Goal: Information Seeking & Learning: Learn about a topic

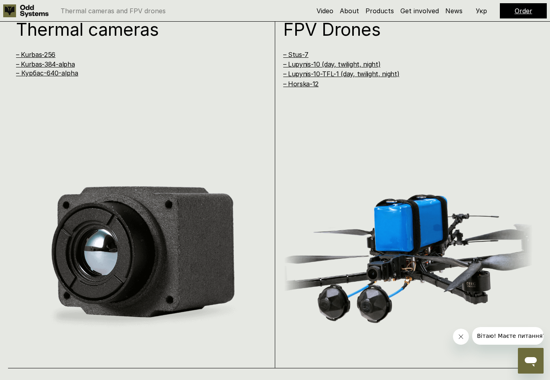
scroll to position [657, 0]
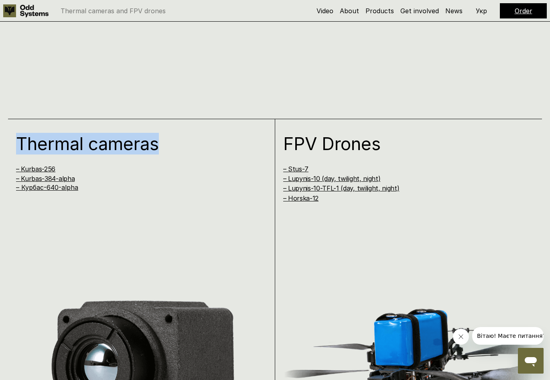
drag, startPoint x: 14, startPoint y: 138, endPoint x: 175, endPoint y: 136, distance: 160.9
click at [175, 136] on div "Thermal cameras – Kurbas-256 – Kurbas-384-alpha – [GEOGRAPHIC_DATA]-640-alpha" at bounding box center [141, 301] width 267 height 364
copy h1 "Thermal cameras"
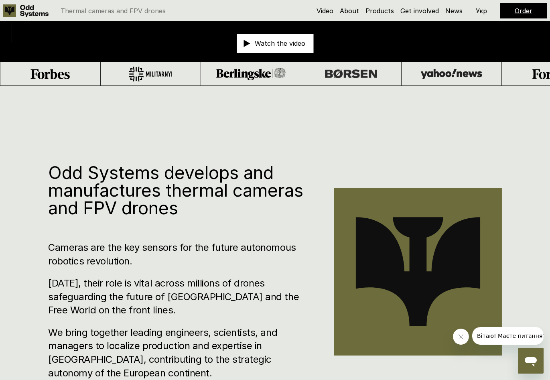
scroll to position [610, 0]
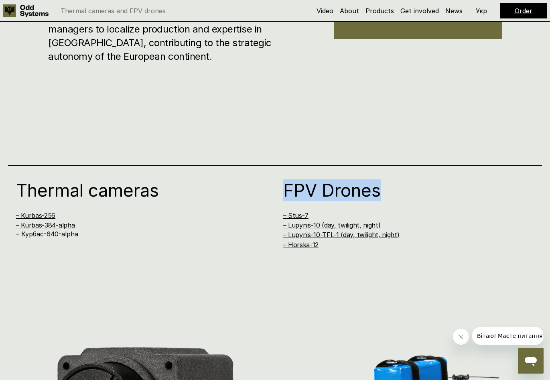
drag, startPoint x: 283, startPoint y: 182, endPoint x: 384, endPoint y: 182, distance: 101.5
click at [386, 182] on h1 "FPV Drones" at bounding box center [401, 190] width 236 height 18
copy h1 "FPV Drones"
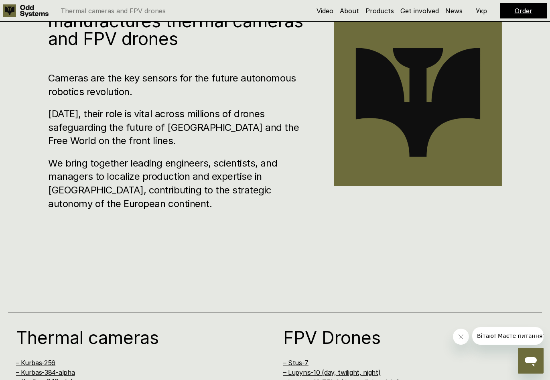
scroll to position [464, 0]
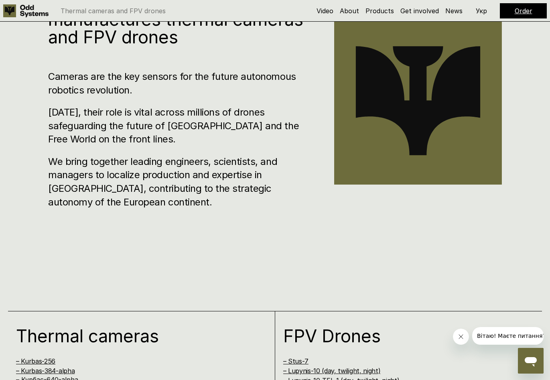
click at [263, 163] on h3 "We bring together leading engineers, scientists, and managers to localize produ…" at bounding box center [179, 182] width 262 height 54
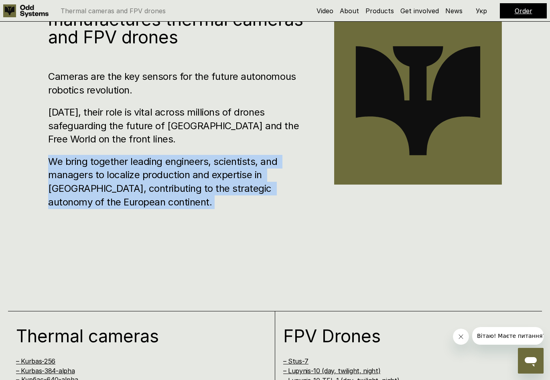
click at [263, 163] on h3 "We bring together leading engineers, scientists, and managers to localize produ…" at bounding box center [179, 182] width 262 height 54
click at [271, 179] on h3 "We bring together leading engineers, scientists, and managers to localize produ…" at bounding box center [179, 182] width 262 height 54
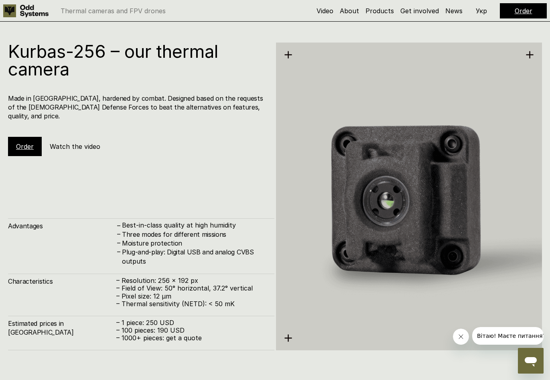
scroll to position [1140, 0]
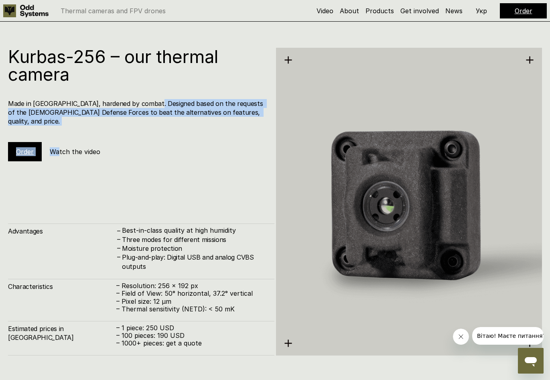
drag, startPoint x: 59, startPoint y: 140, endPoint x: 146, endPoint y: 100, distance: 94.8
click at [148, 100] on div "Kurbas-256 – our thermal camera Made in [GEOGRAPHIC_DATA], hardened by combat. …" at bounding box center [141, 105] width 266 height 114
click at [229, 145] on div "Kurbas-256 – our thermal camera Made in [GEOGRAPHIC_DATA], hardened by combat. …" at bounding box center [141, 105] width 266 height 114
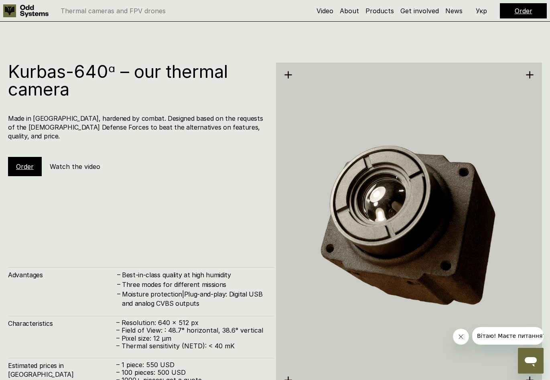
scroll to position [1862, 0]
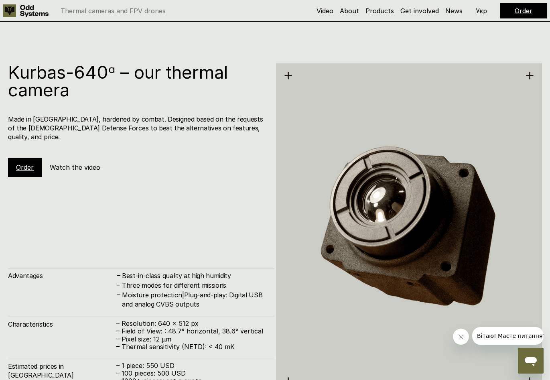
click at [72, 146] on div "Kurbas-640ᵅ – our thermal camera Made in [GEOGRAPHIC_DATA], hardened by combat.…" at bounding box center [141, 120] width 266 height 114
click at [72, 163] on h5 "Watch the video" at bounding box center [75, 167] width 51 height 9
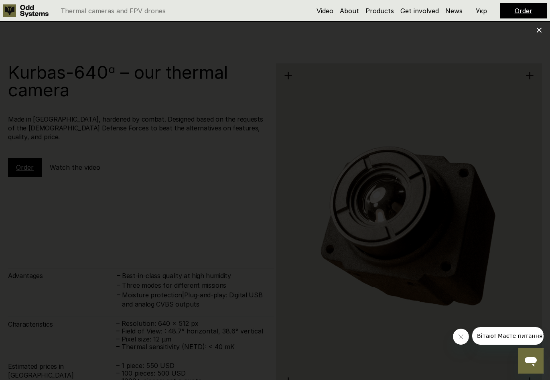
click at [27, 242] on div at bounding box center [275, 190] width 550 height 380
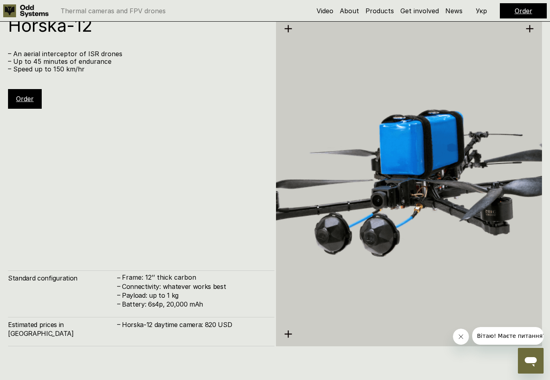
scroll to position [3378, 0]
